Goal: Information Seeking & Learning: Learn about a topic

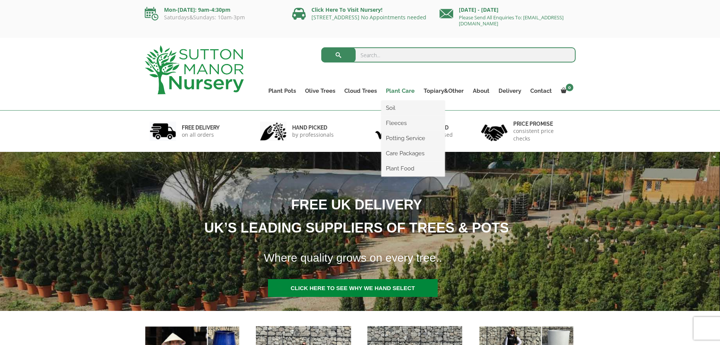
click at [409, 91] on link "Plant Care" at bounding box center [401, 90] width 38 height 11
click at [419, 141] on link "Potting Service" at bounding box center [414, 137] width 64 height 11
click at [398, 102] on link "Soil" at bounding box center [414, 107] width 64 height 11
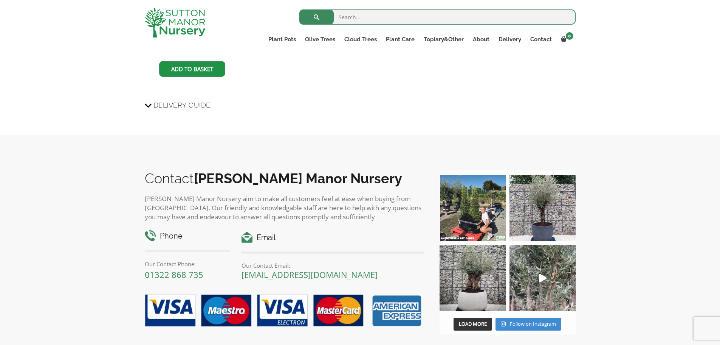
scroll to position [983, 0]
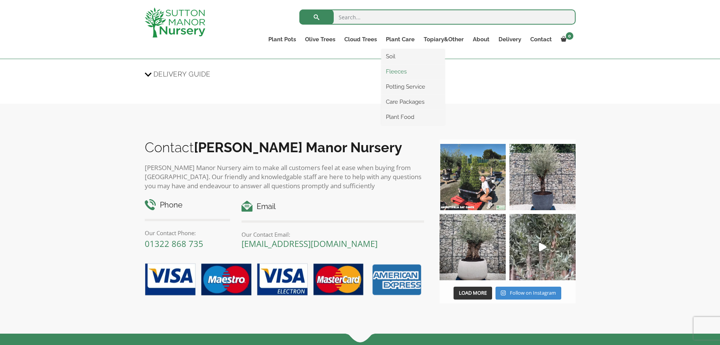
click at [405, 67] on link "Fleeces" at bounding box center [414, 71] width 64 height 11
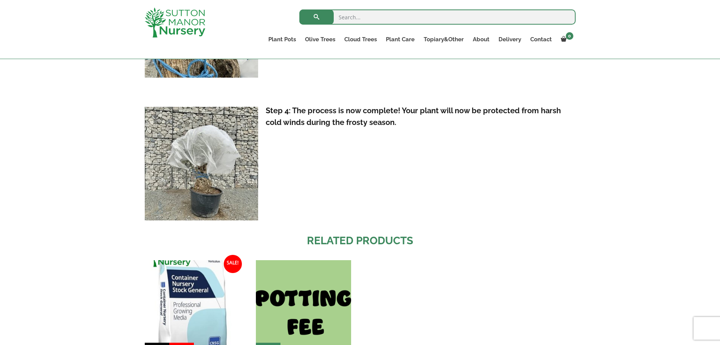
scroll to position [1059, 0]
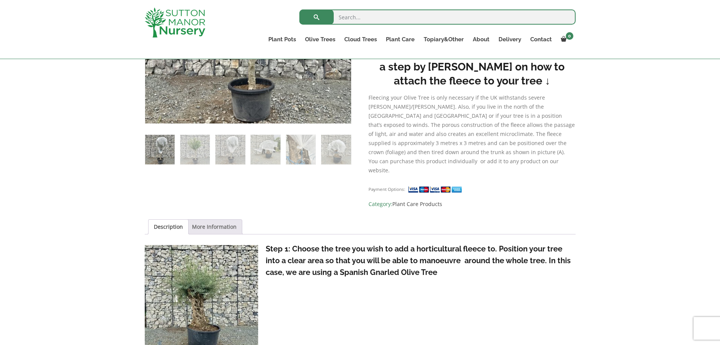
click at [196, 219] on link "More Information" at bounding box center [214, 226] width 45 height 14
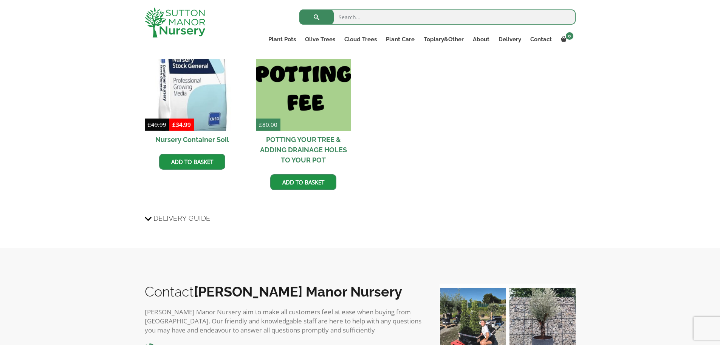
scroll to position [719, 0]
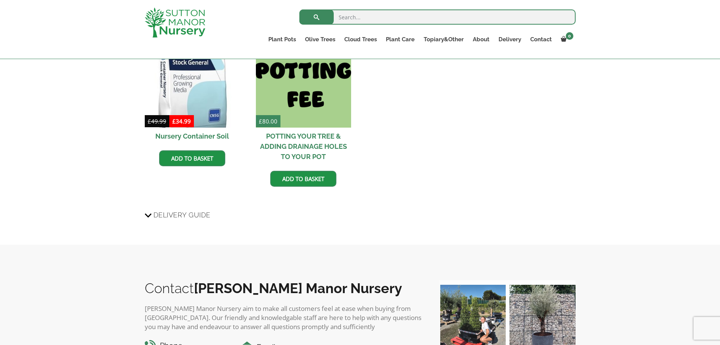
click at [201, 208] on span "Delivery Guide" at bounding box center [182, 215] width 57 height 14
click at [0, 0] on input "Delivery Guide" at bounding box center [0, 0] width 0 height 0
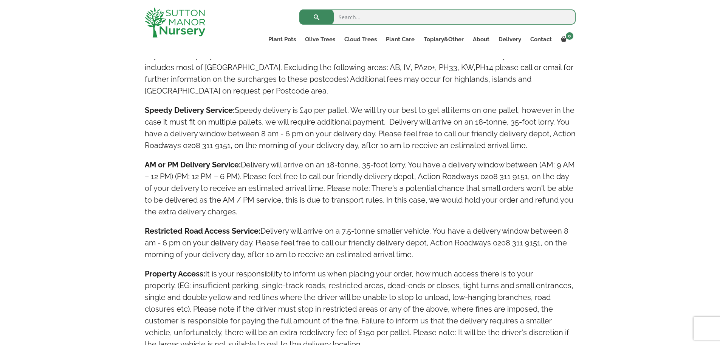
scroll to position [1210, 0]
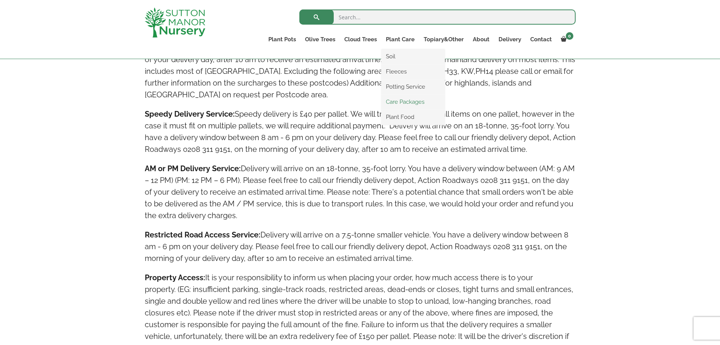
click at [411, 105] on link "Care Packages" at bounding box center [414, 101] width 64 height 11
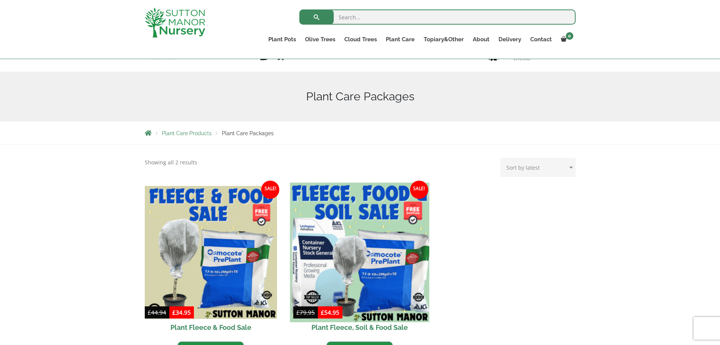
scroll to position [113, 0]
